Goal: Transaction & Acquisition: Book appointment/travel/reservation

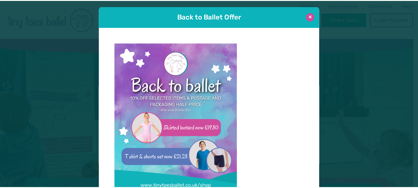
scroll to position [6, 0]
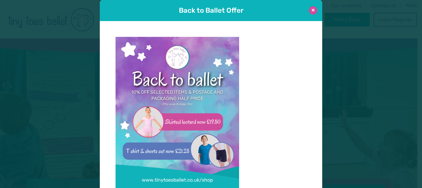
click at [310, 7] on button at bounding box center [313, 10] width 8 height 8
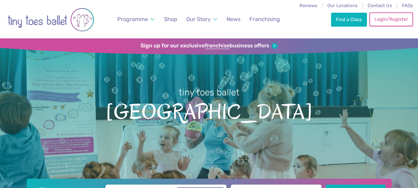
click at [382, 17] on link "Login/Register" at bounding box center [390, 19] width 43 height 14
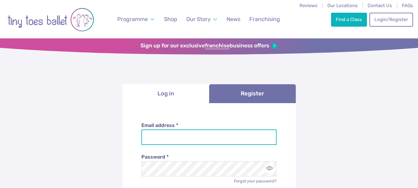
click at [174, 144] on input "Email address *" at bounding box center [208, 136] width 135 height 15
type input "**********"
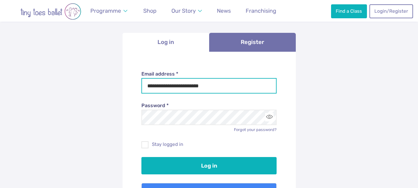
scroll to position [53, 0]
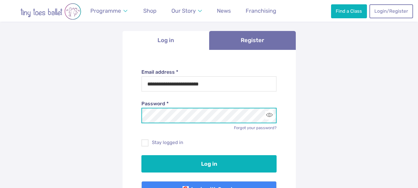
click at [141, 155] on button "Log in" at bounding box center [208, 163] width 135 height 17
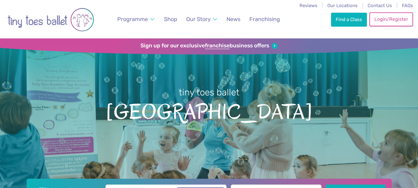
click at [385, 23] on link "Login/Register" at bounding box center [390, 19] width 43 height 14
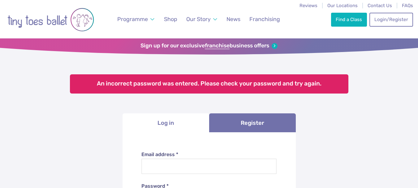
click at [165, 124] on li "Log in" at bounding box center [165, 122] width 87 height 19
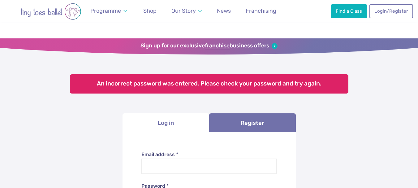
scroll to position [81, 0]
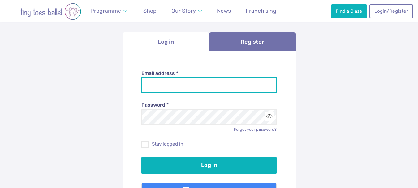
click at [180, 82] on input "Email address *" at bounding box center [208, 84] width 135 height 15
type input "**********"
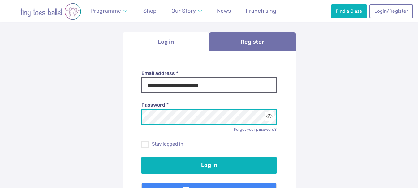
click at [141, 156] on button "Log in" at bounding box center [208, 164] width 135 height 17
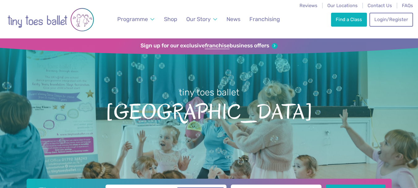
scroll to position [164, 0]
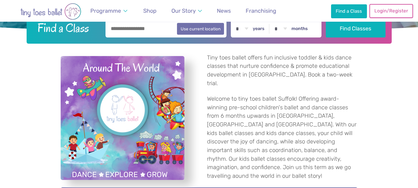
click at [383, 8] on link "Login/Register" at bounding box center [390, 11] width 43 height 14
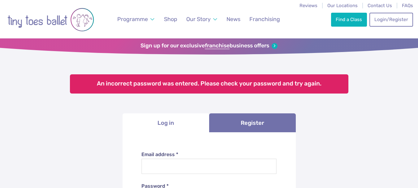
click at [168, 124] on li "Log in" at bounding box center [165, 122] width 87 height 19
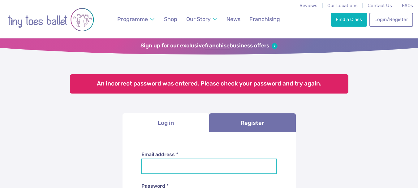
click at [169, 162] on input "Email address *" at bounding box center [208, 165] width 135 height 15
click at [167, 171] on input "Email address *" at bounding box center [208, 165] width 135 height 15
type input "**********"
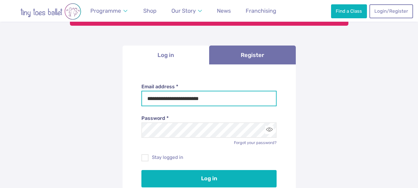
scroll to position [71, 0]
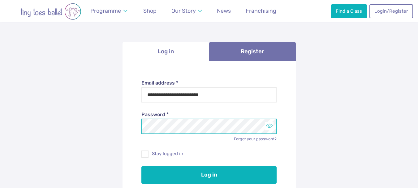
click at [267, 126] on button "Toggle password visibility" at bounding box center [269, 126] width 8 height 8
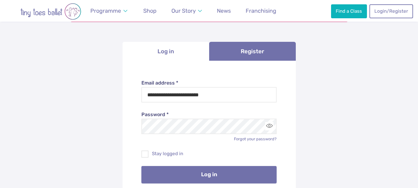
click at [193, 177] on button "Log in" at bounding box center [208, 174] width 135 height 17
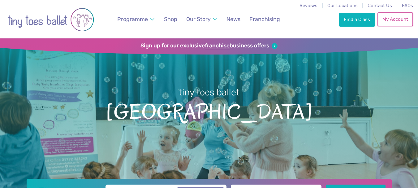
click at [390, 22] on link "My Account" at bounding box center [394, 19] width 35 height 14
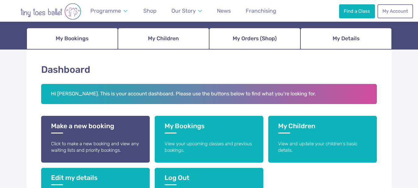
scroll to position [66, 0]
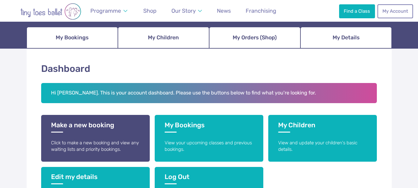
drag, startPoint x: 0, startPoint y: 0, endPoint x: 422, endPoint y: 36, distance: 423.5
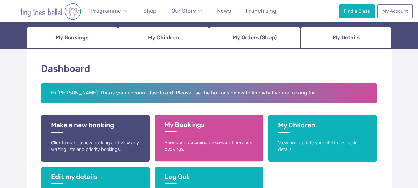
click at [191, 134] on link "My Bookings View your upcoming classes and previous bookings." at bounding box center [209, 137] width 109 height 47
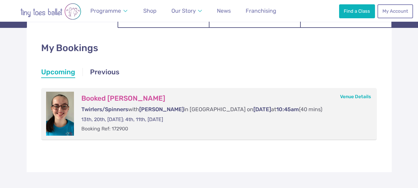
scroll to position [77, 0]
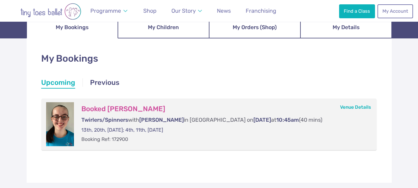
click at [417, 89] on html "Reviews Our Locations Contact Us FAQs Programme Weekly Classes Inclusive Dance …" at bounding box center [209, 171] width 418 height 496
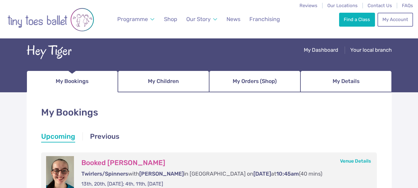
scroll to position [0, 0]
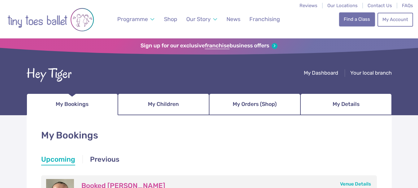
click at [355, 20] on link "Find a Class" at bounding box center [357, 19] width 36 height 14
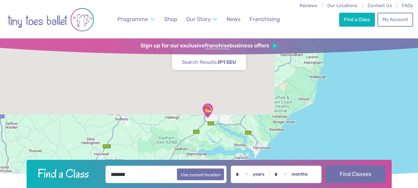
click at [345, 172] on button "Find Classes" at bounding box center [356, 173] width 60 height 17
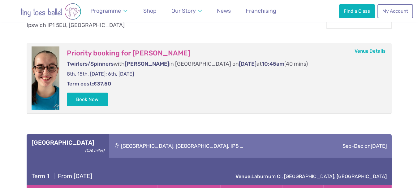
scroll to position [167, 0]
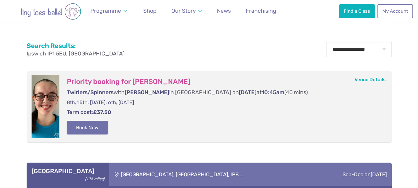
click at [85, 125] on button "Book Now" at bounding box center [87, 128] width 41 height 14
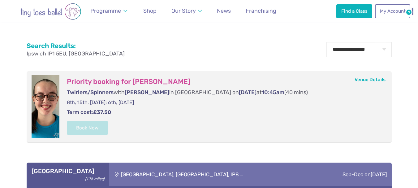
click at [0, 0] on link "Basket 1" at bounding box center [0, 0] width 0 height 0
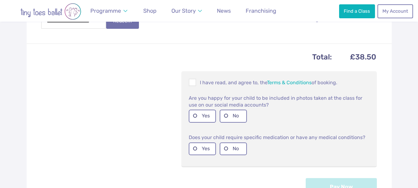
scroll to position [238, 0]
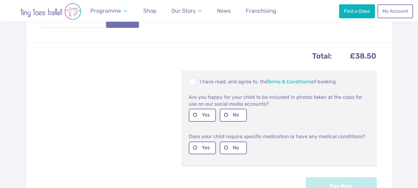
click at [417, 98] on html "Reviews Our Locations Contact Us FAQs Programme Weekly Classes Inclusive Dance …" at bounding box center [209, 93] width 418 height 663
click at [192, 82] on span at bounding box center [192, 82] width 7 height 6
click at [204, 111] on label "Yes" at bounding box center [202, 115] width 27 height 13
click at [231, 153] on label "No" at bounding box center [233, 147] width 27 height 13
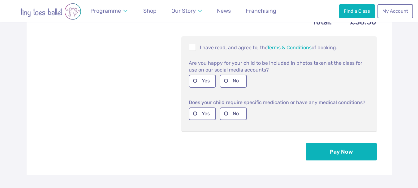
scroll to position [294, 0]
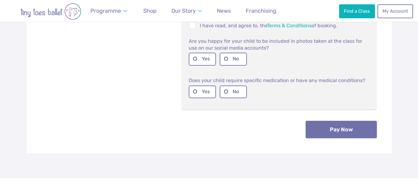
click at [336, 126] on button "Pay Now" at bounding box center [340, 129] width 71 height 17
